Goal: Information Seeking & Learning: Find specific fact

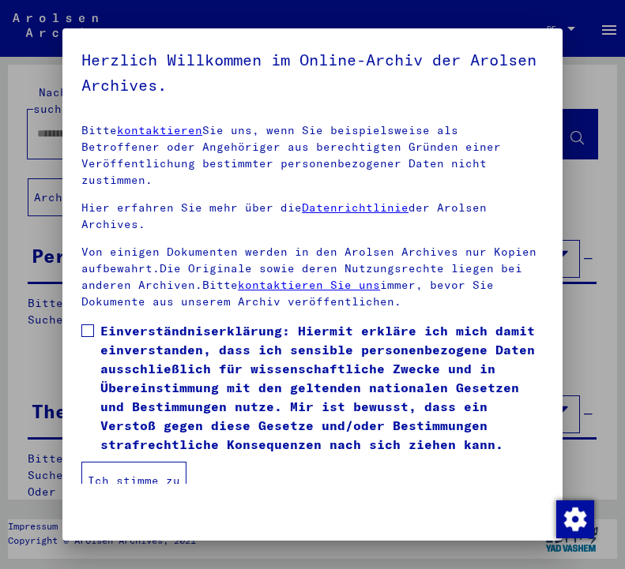
scroll to position [239, 0]
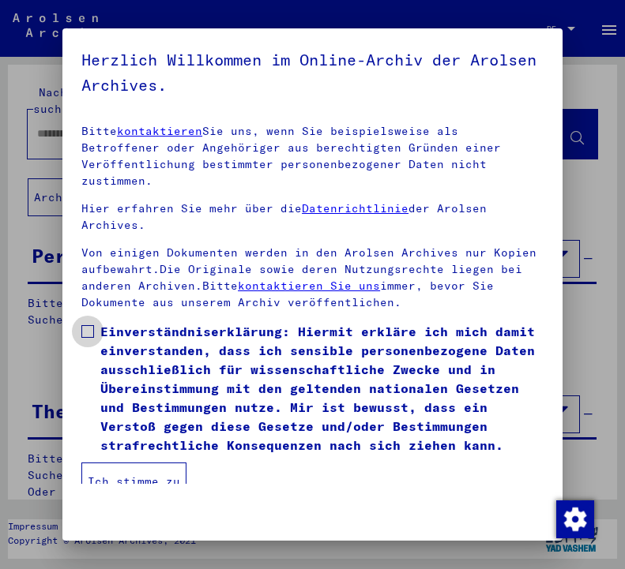
click at [90, 325] on span at bounding box center [87, 331] width 13 height 13
click at [152, 463] on button "Ich stimme zu" at bounding box center [133, 482] width 105 height 38
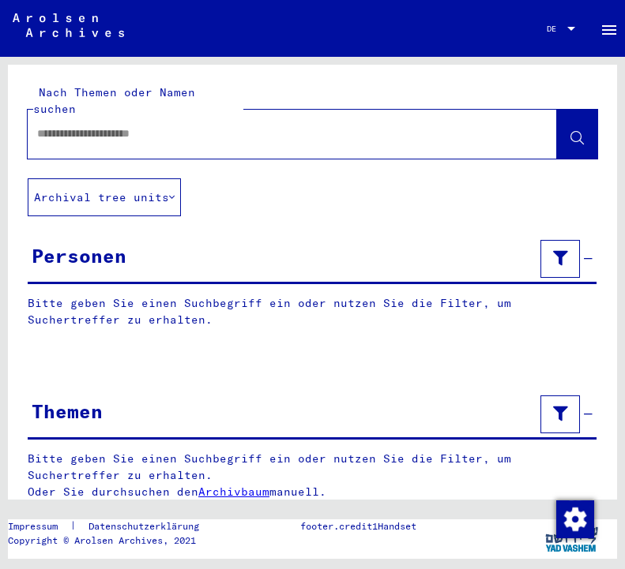
click at [77, 126] on input "text" at bounding box center [278, 134] width 482 height 17
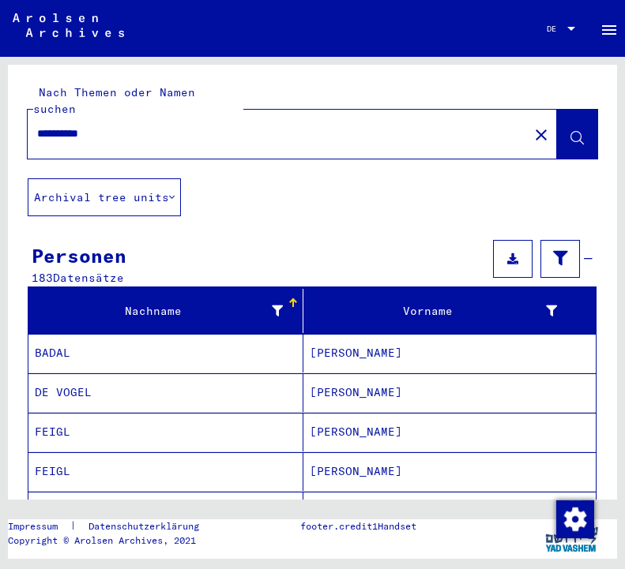
click at [79, 179] on button "Archival tree units" at bounding box center [104, 198] width 153 height 38
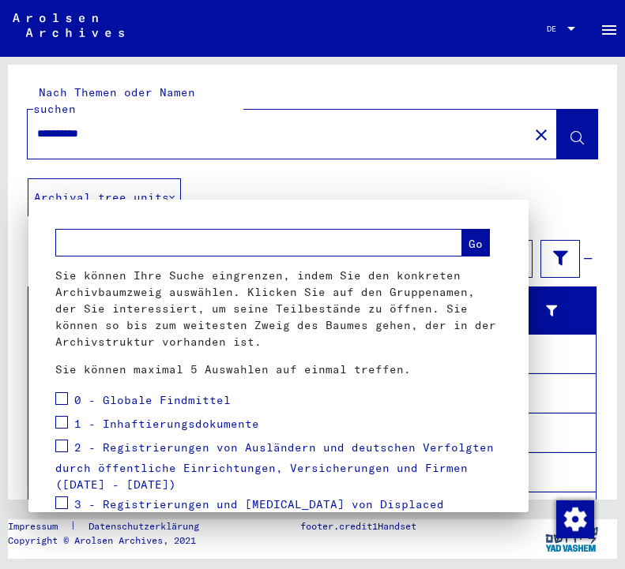
click at [113, 114] on div at bounding box center [312, 284] width 625 height 569
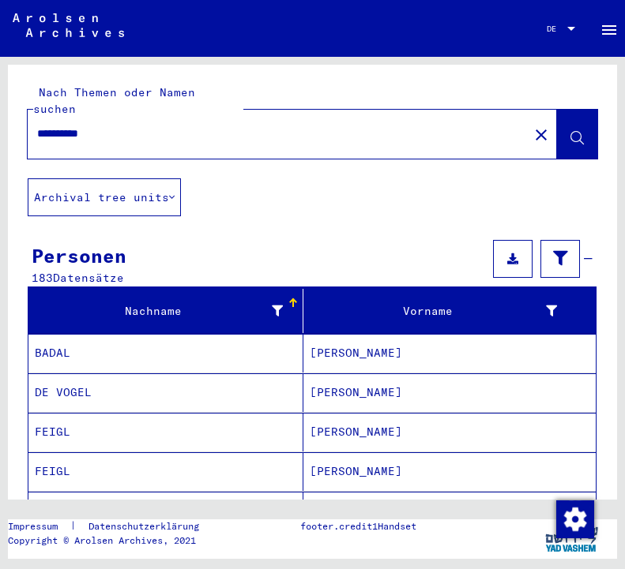
click at [113, 126] on input "**********" at bounding box center [278, 134] width 482 height 17
type input "**********"
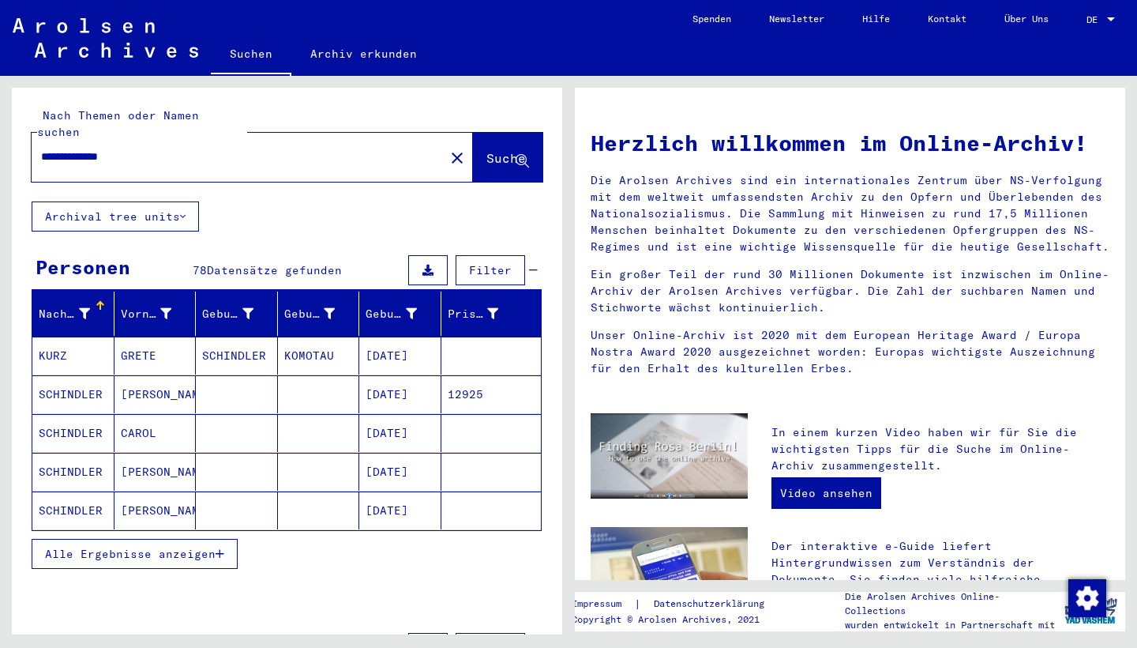
scroll to position [6, 0]
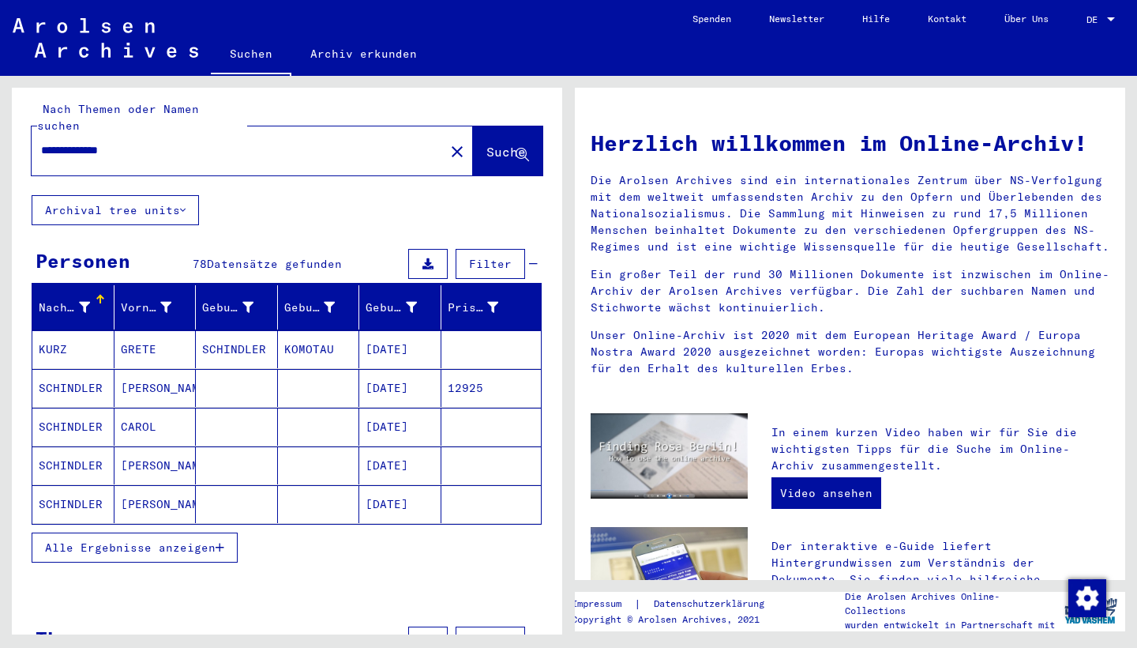
click at [211, 540] on span "Alle Ergebnisse anzeigen" at bounding box center [130, 547] width 171 height 14
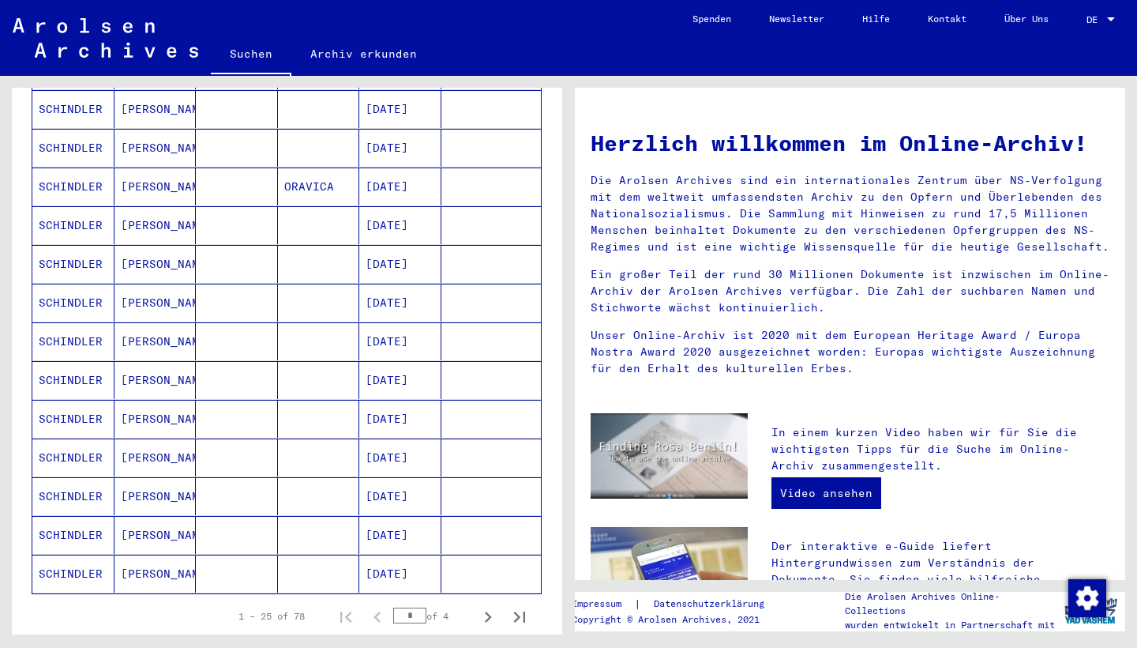
scroll to position [719, 0]
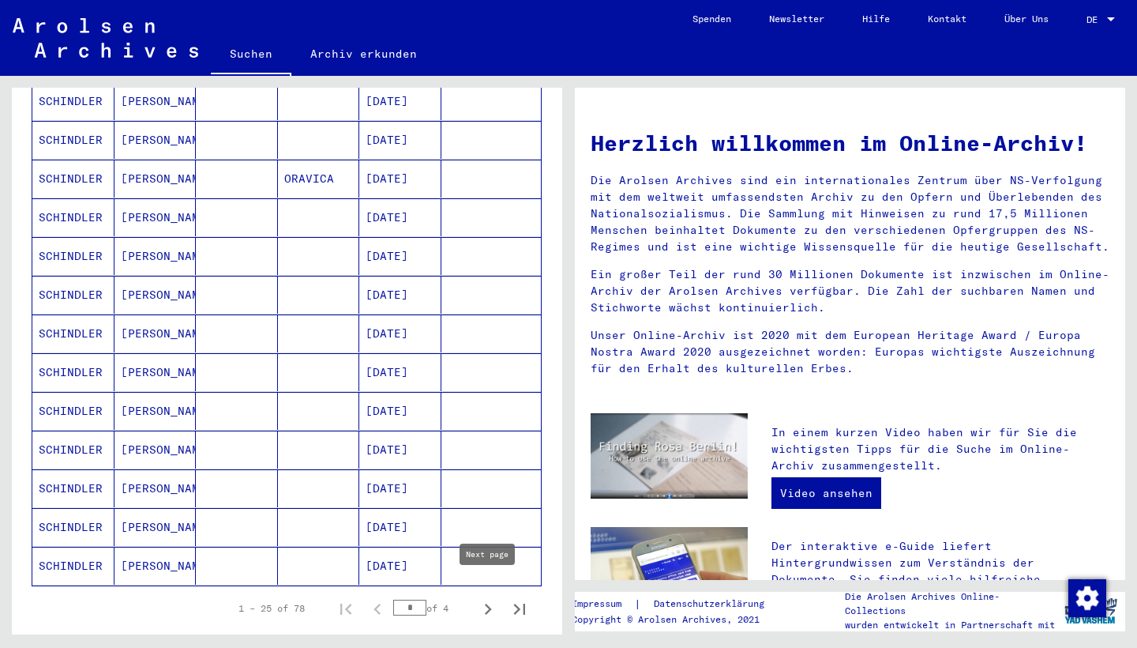
click at [489, 569] on icon "Next page" at bounding box center [488, 608] width 7 height 11
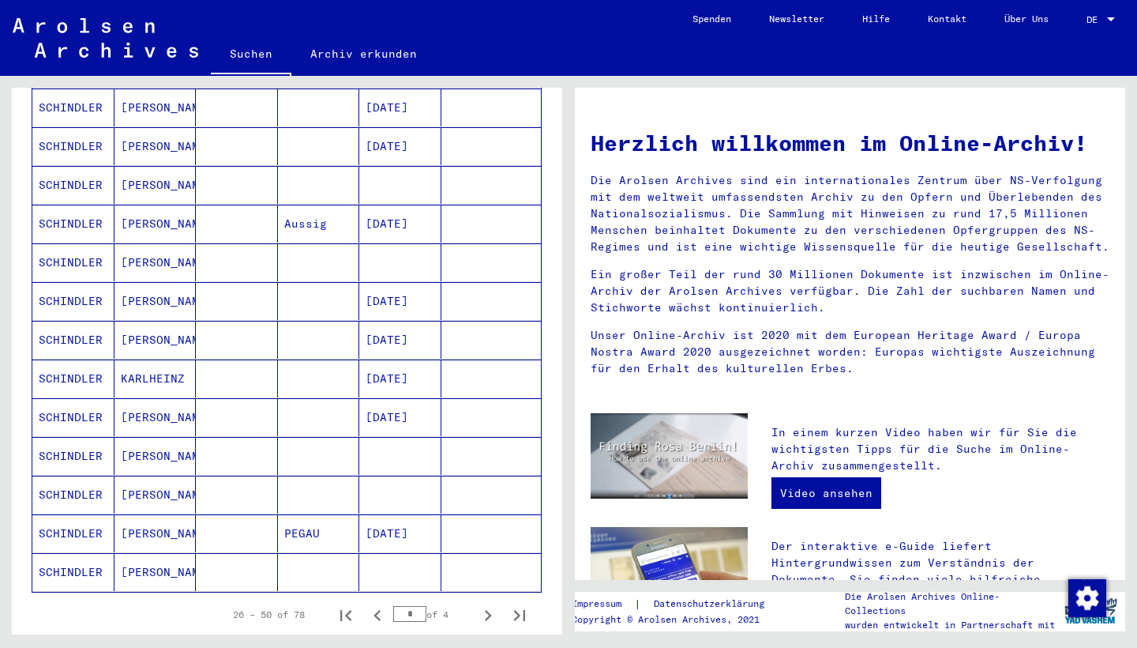
scroll to position [713, 0]
click at [489, 569] on icon "Next page" at bounding box center [488, 614] width 7 height 11
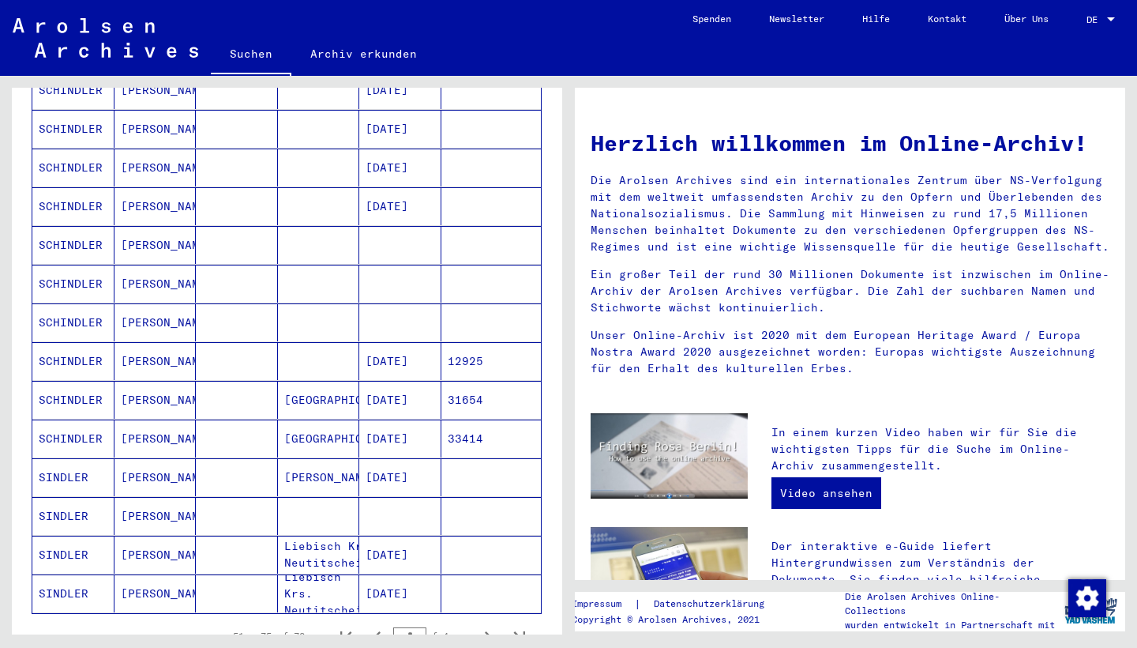
scroll to position [776, 0]
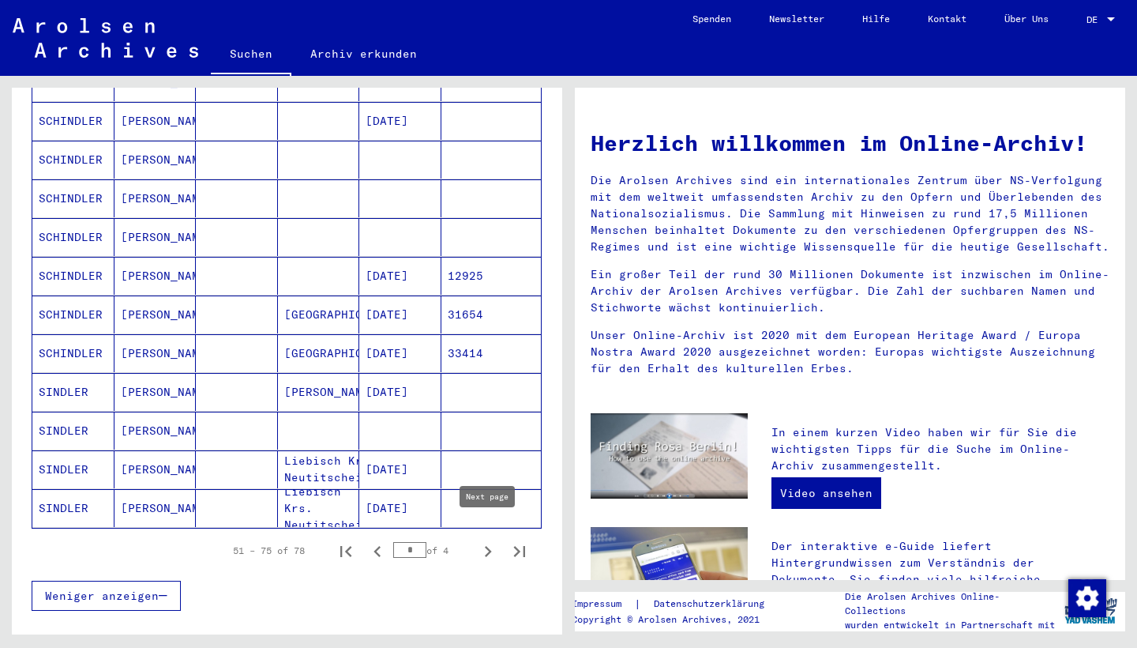
click at [487, 540] on icon "Next page" at bounding box center [488, 551] width 22 height 22
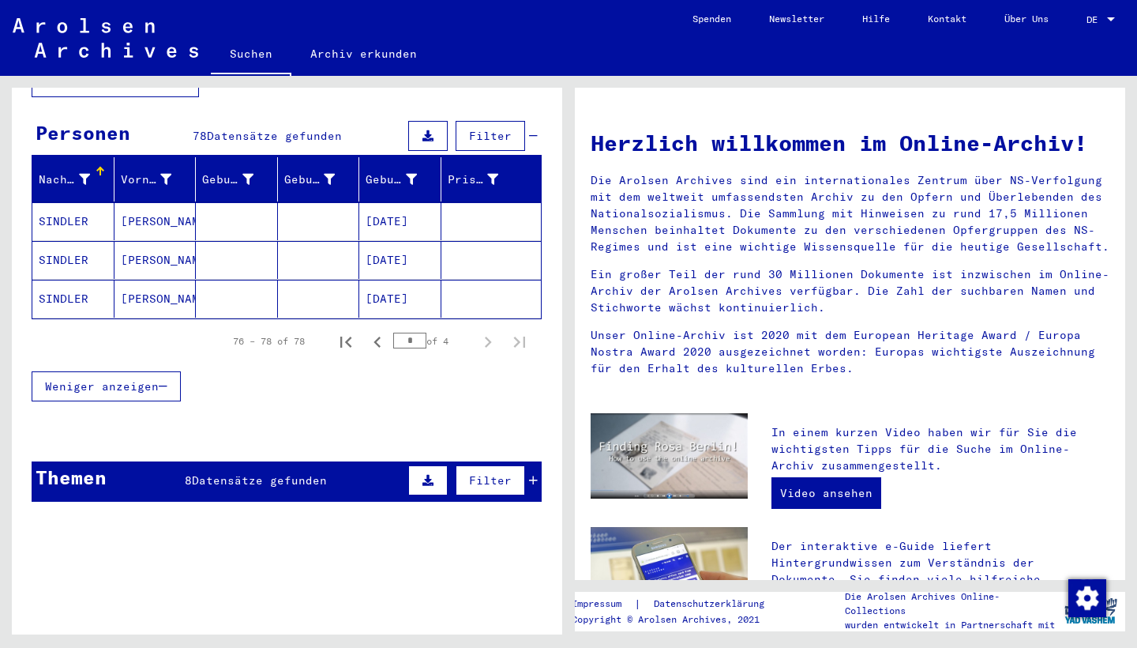
scroll to position [0, 0]
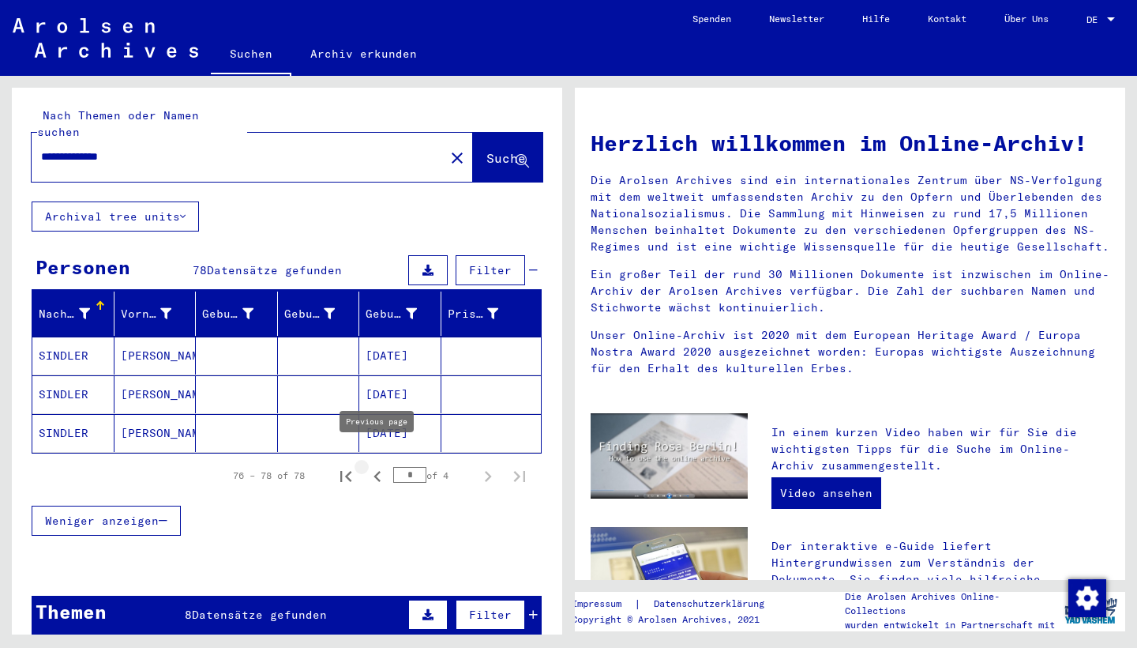
click at [379, 471] on icon "Previous page" at bounding box center [377, 476] width 7 height 11
type input "*"
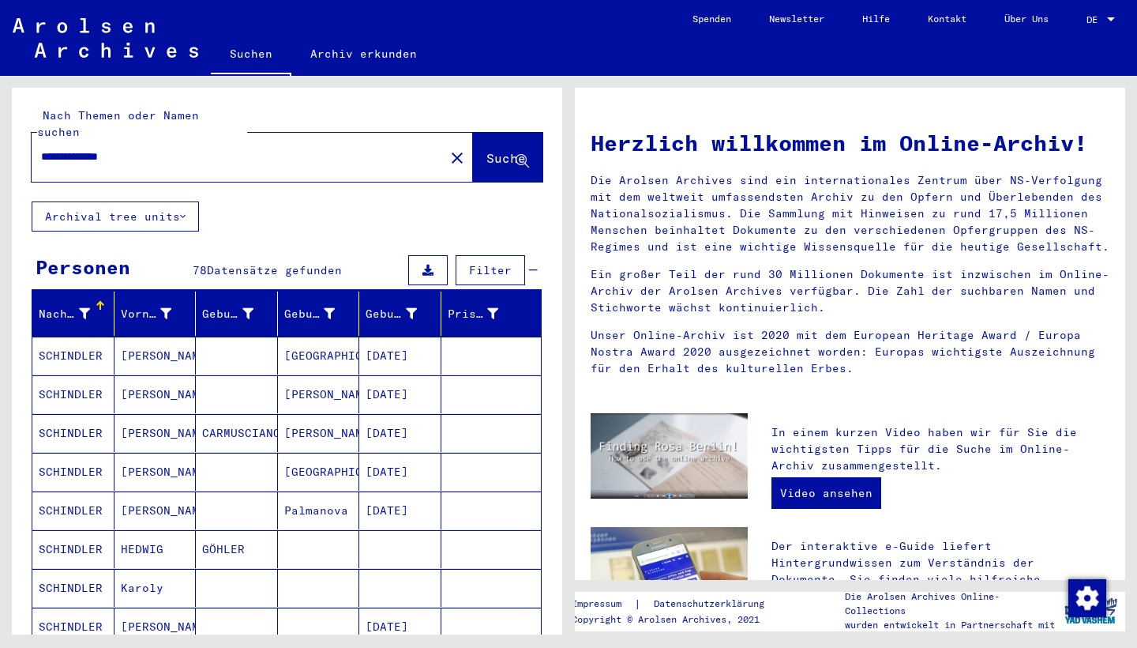
drag, startPoint x: 69, startPoint y: 139, endPoint x: 17, endPoint y: 140, distance: 52.1
click at [17, 140] on div "**********" at bounding box center [287, 145] width 551 height 114
type input "**********"
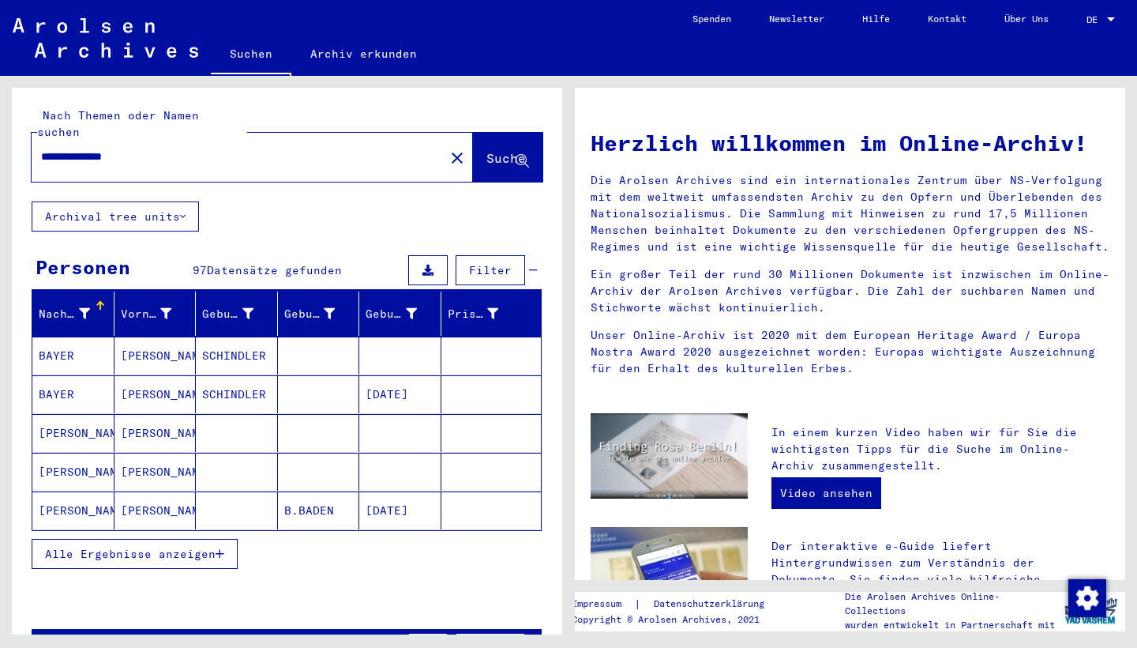
click at [174, 547] on span "Alle Ergebnisse anzeigen" at bounding box center [130, 554] width 171 height 14
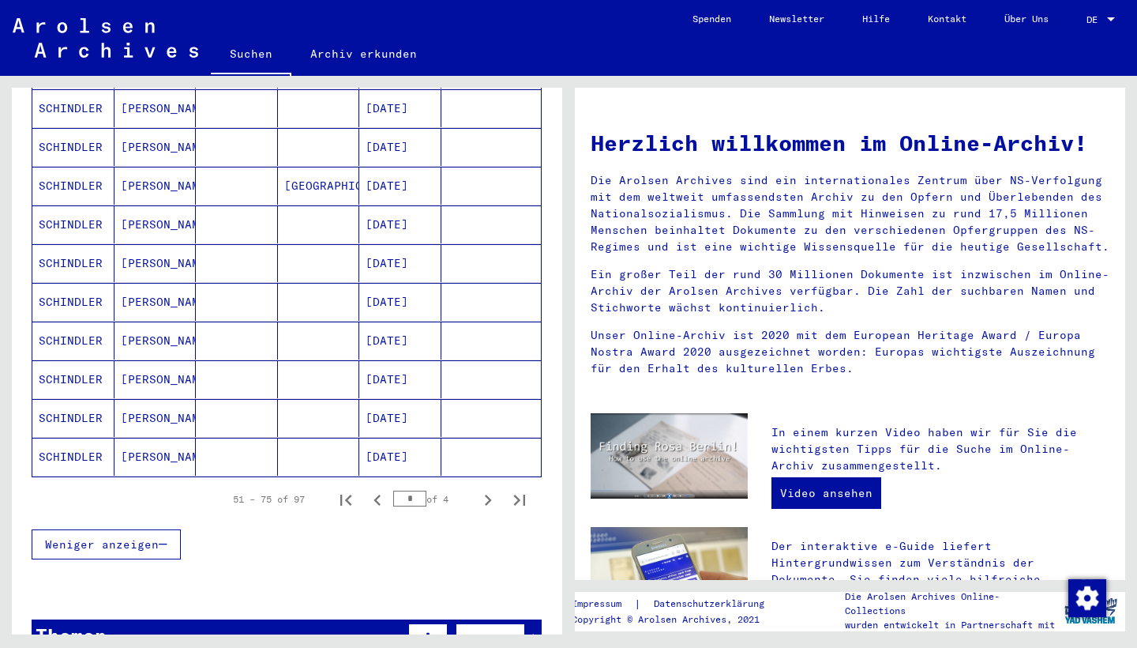
scroll to position [837, 0]
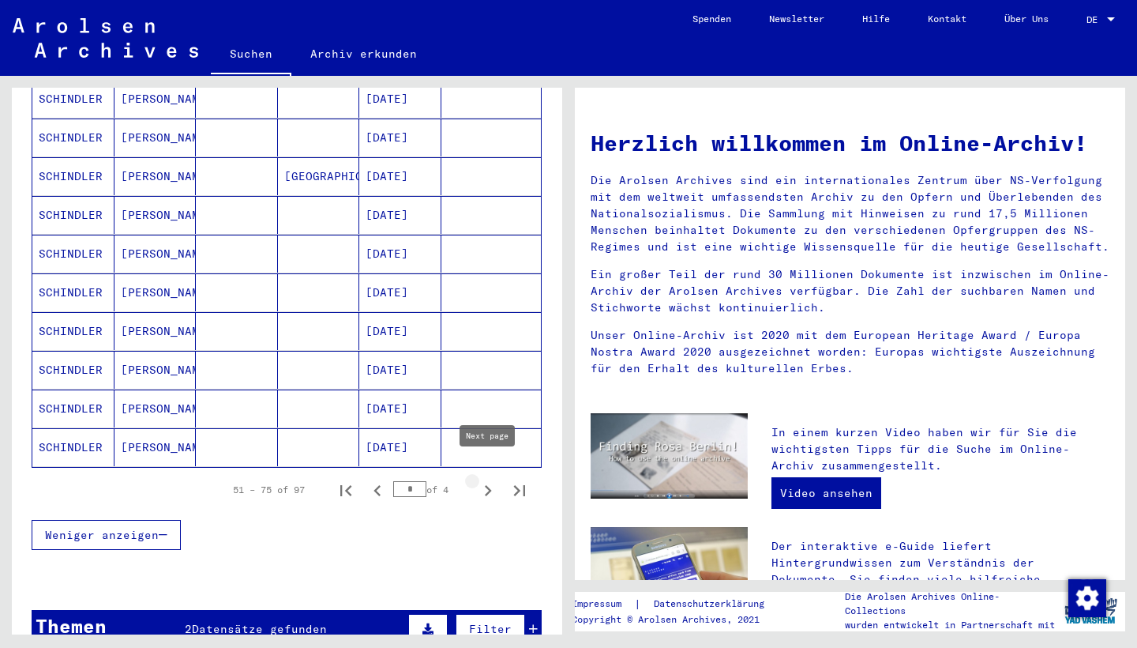
click at [490, 485] on icon "Next page" at bounding box center [488, 490] width 7 height 11
type input "*"
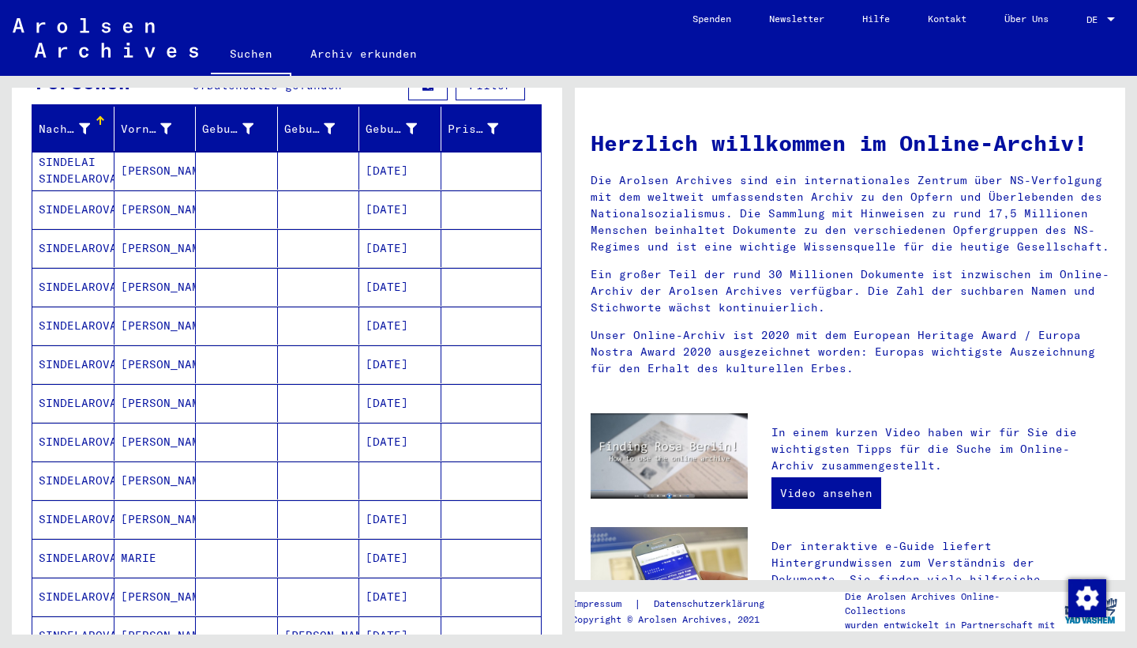
scroll to position [75, 0]
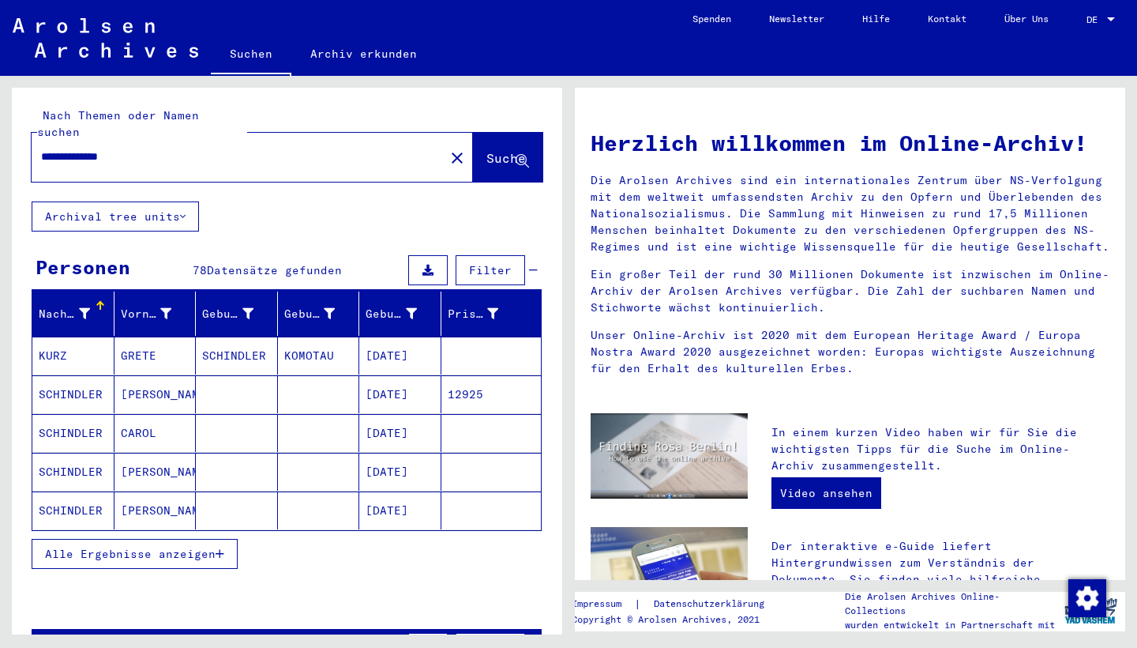
drag, startPoint x: 66, startPoint y: 141, endPoint x: 42, endPoint y: 123, distance: 30.0
click at [42, 123] on div "**********" at bounding box center [287, 144] width 511 height 74
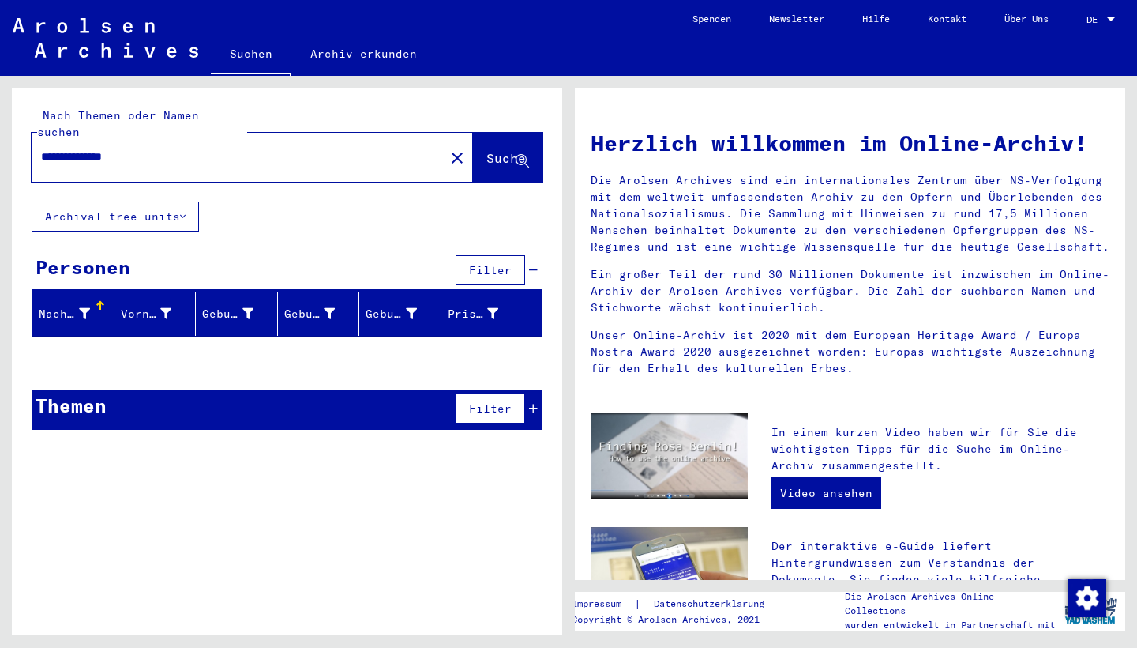
type input "**********"
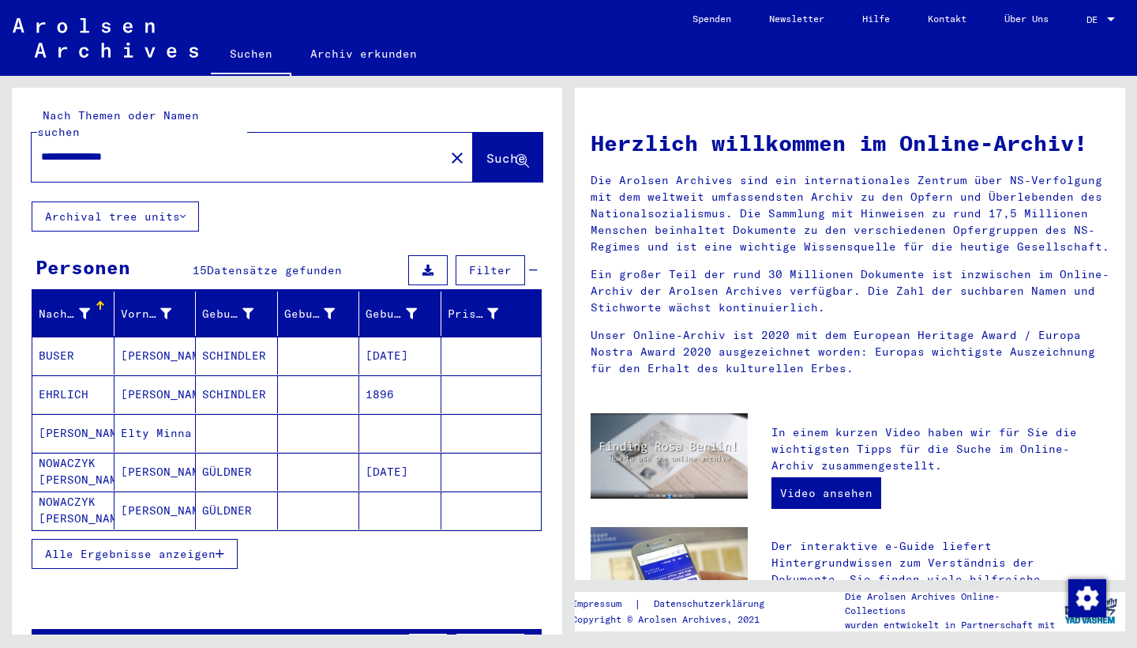
click at [182, 547] on button "Alle Ergebnisse anzeigen" at bounding box center [135, 554] width 206 height 30
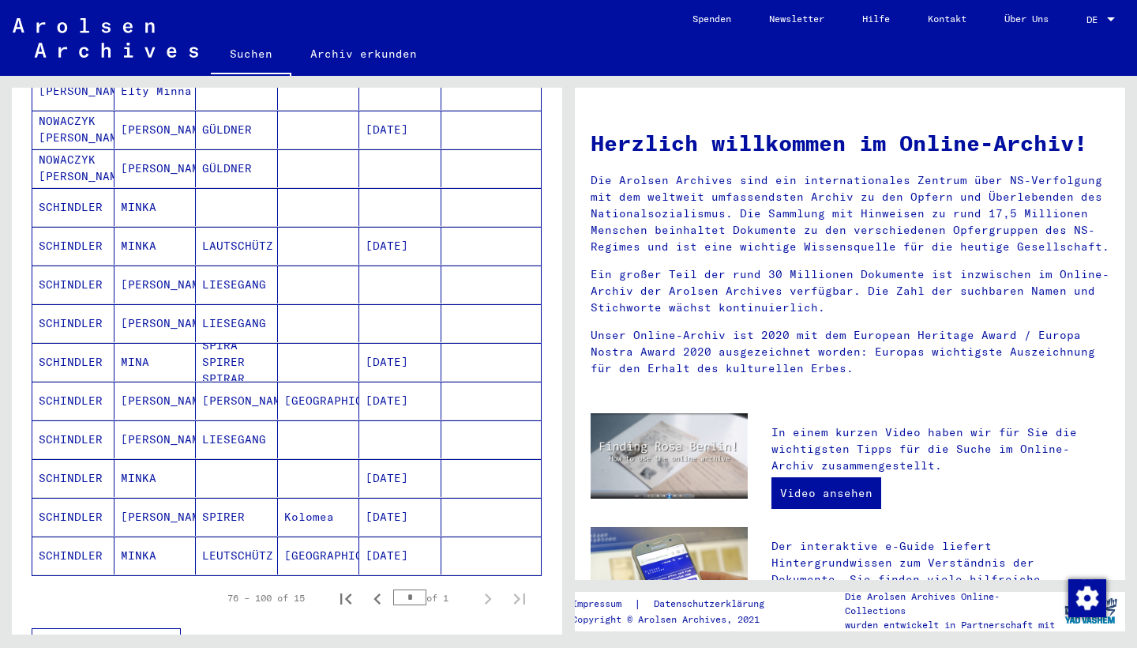
scroll to position [344, 0]
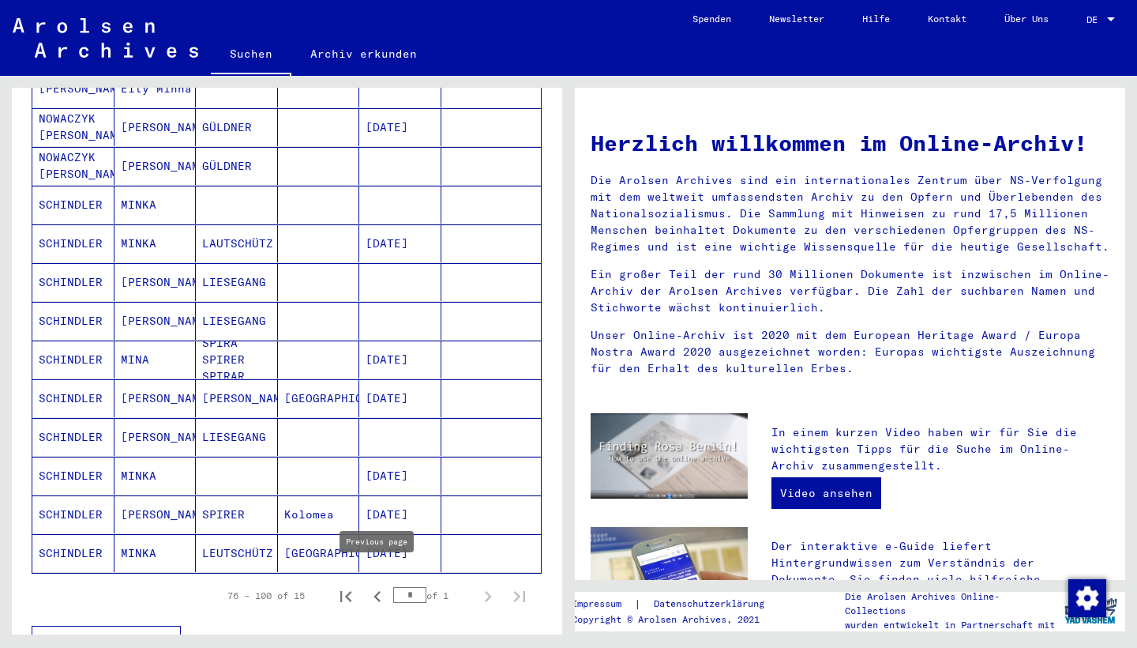
click at [382, 569] on icon "Previous page" at bounding box center [377, 596] width 22 height 22
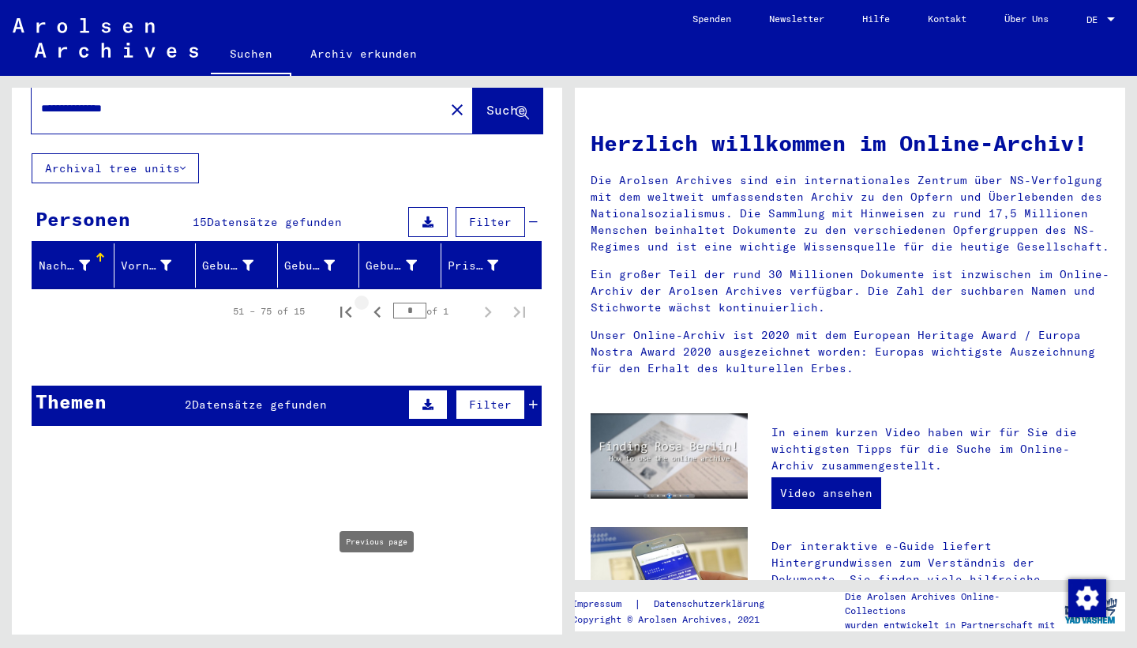
type input "*"
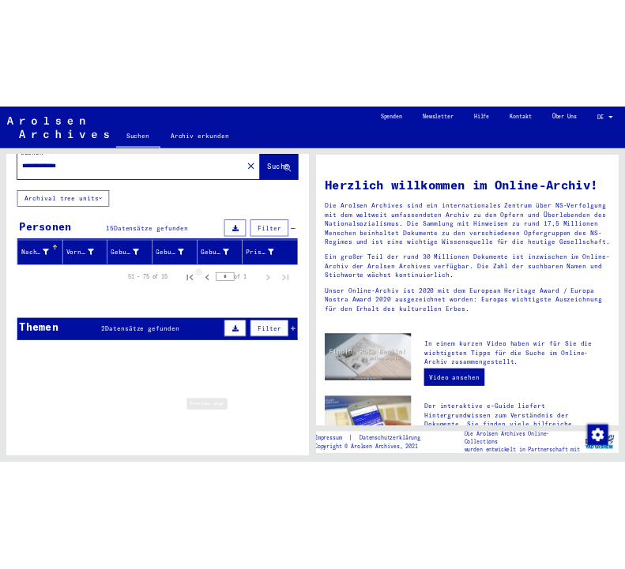
scroll to position [32, 0]
